Goal: Information Seeking & Learning: Learn about a topic

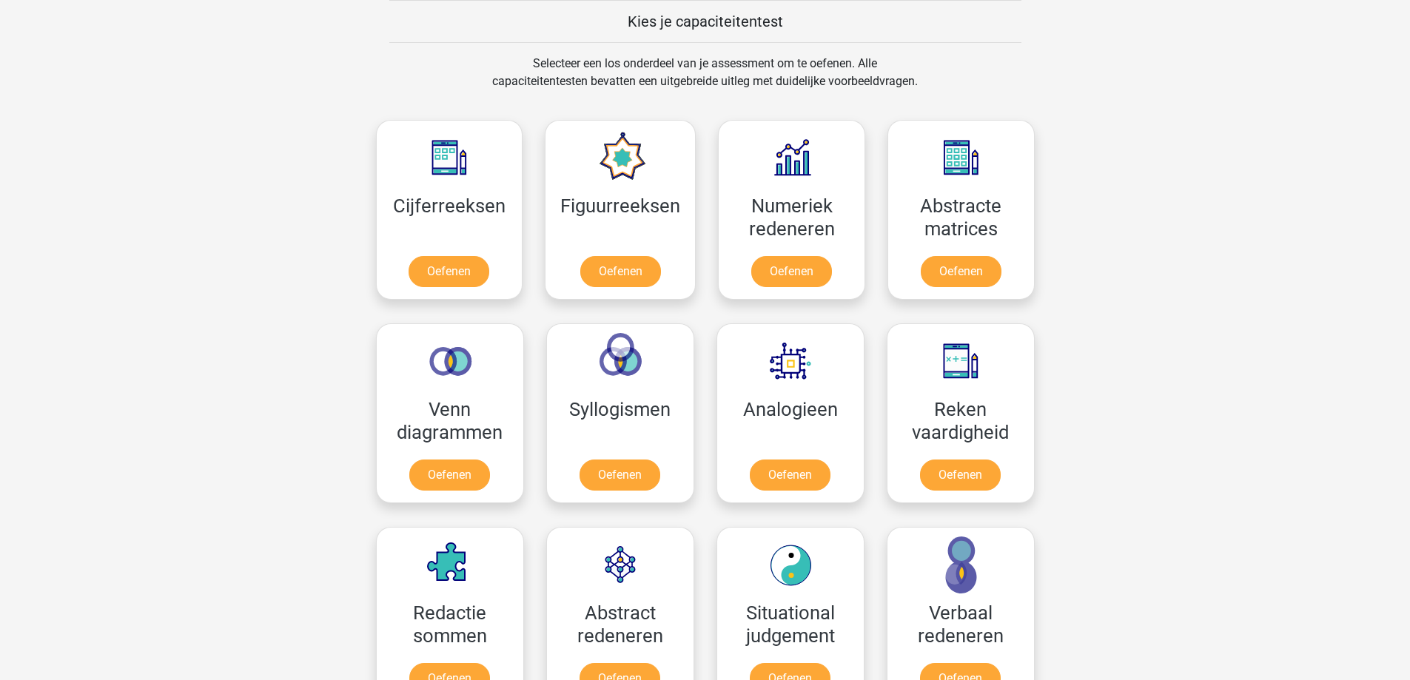
scroll to position [575, 0]
click at [457, 272] on link "Oefenen" at bounding box center [449, 274] width 84 height 33
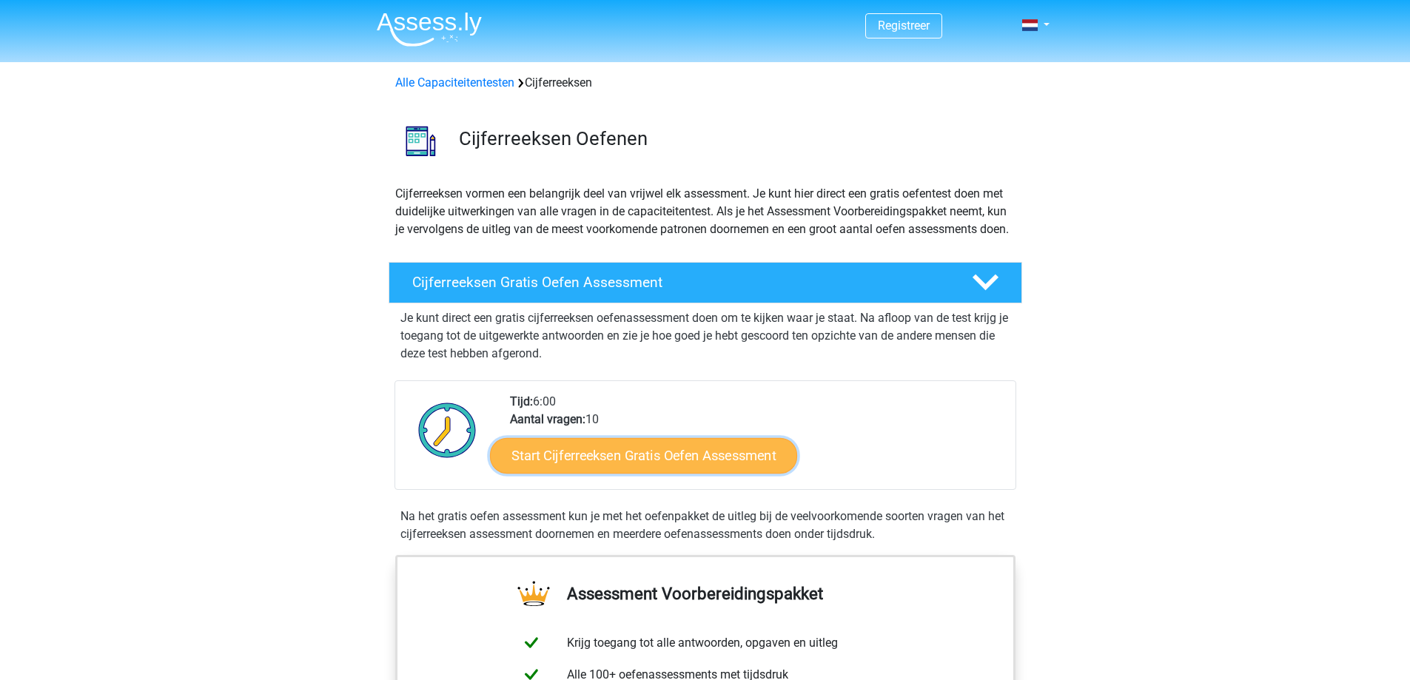
click at [725, 472] on link "Start Cijferreeksen Gratis Oefen Assessment" at bounding box center [643, 456] width 307 height 36
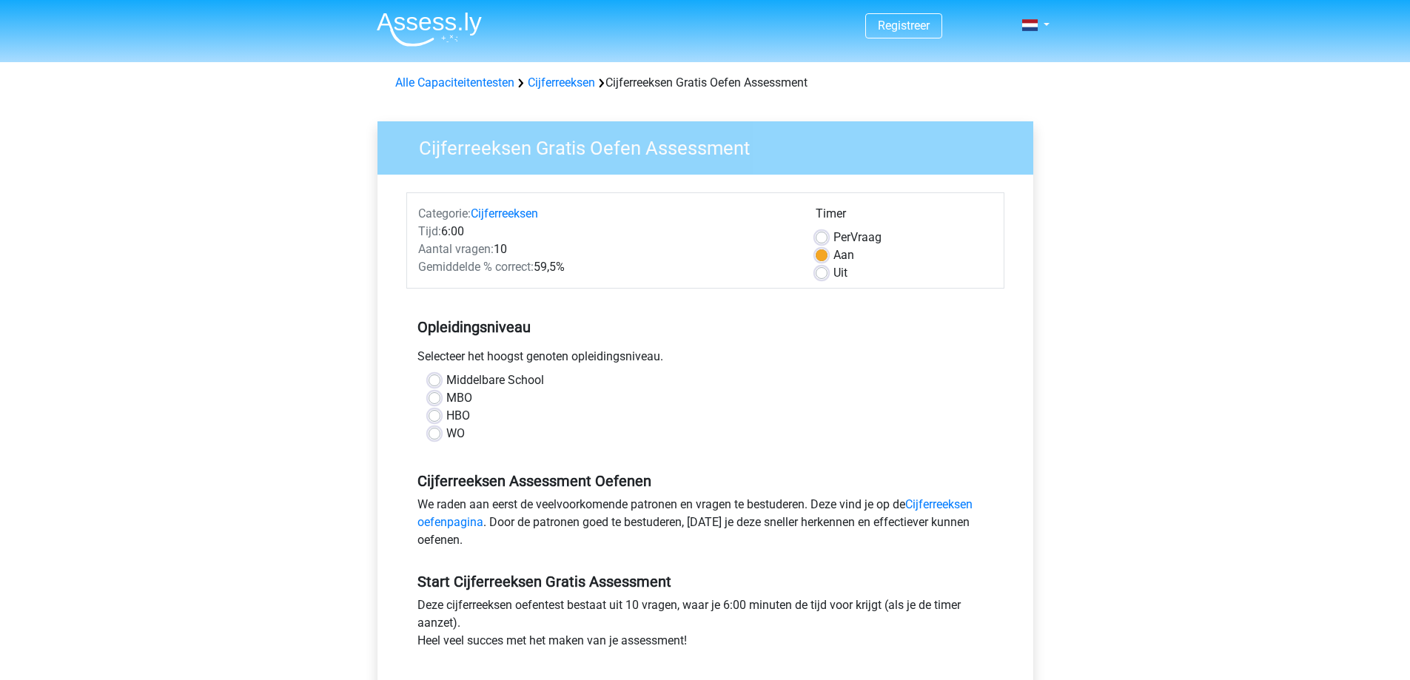
click at [446, 417] on label "HBO" at bounding box center [458, 416] width 24 height 18
click at [438, 417] on input "HBO" at bounding box center [435, 414] width 12 height 15
radio input "true"
